Goal: Book appointment/travel/reservation

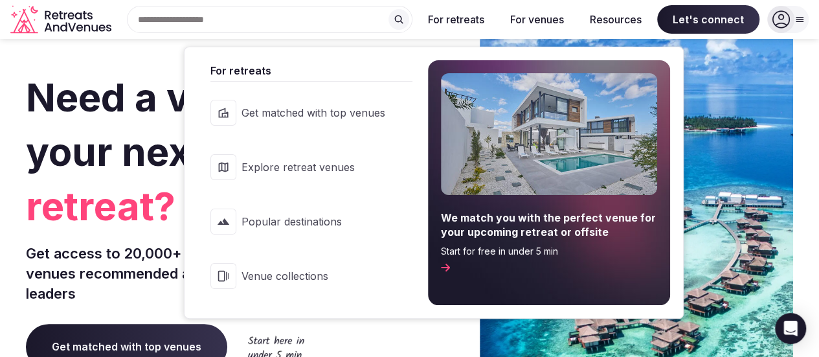
click at [321, 116] on span "Get matched with top venues" at bounding box center [314, 113] width 144 height 14
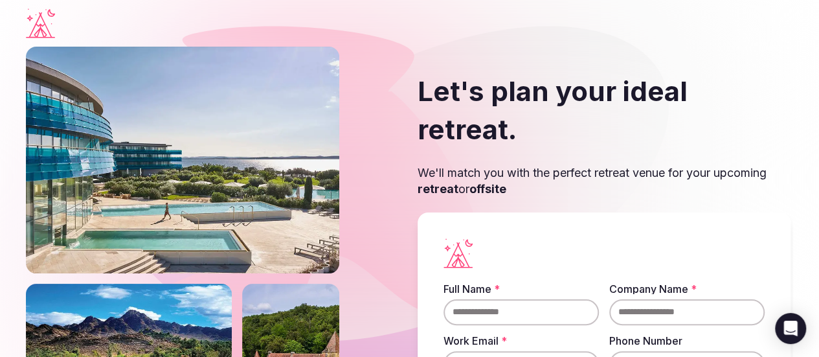
drag, startPoint x: 314, startPoint y: 1, endPoint x: 265, endPoint y: 154, distance: 160.4
click at [55, 29] on icon "Visit the homepage" at bounding box center [40, 23] width 29 height 30
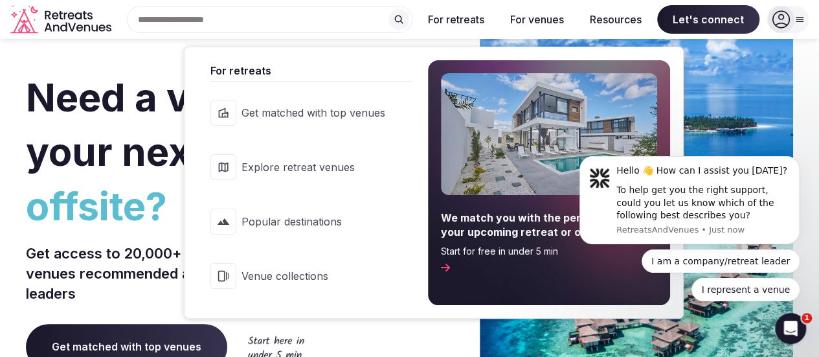
click at [330, 164] on span "Explore retreat venues" at bounding box center [314, 167] width 144 height 14
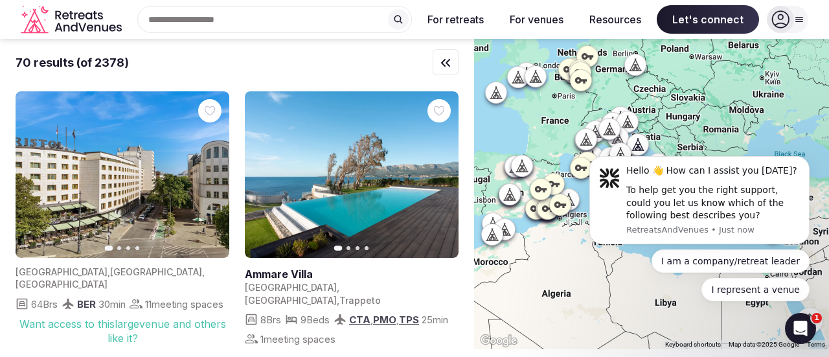
click at [347, 187] on link at bounding box center [352, 174] width 214 height 166
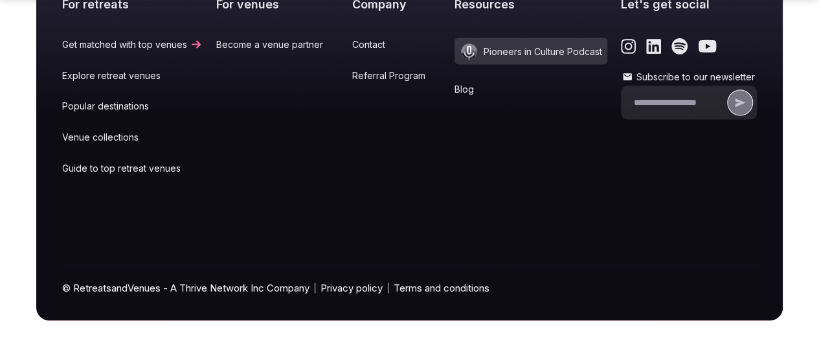
scroll to position [4148, 0]
